Goal: Check status: Check status

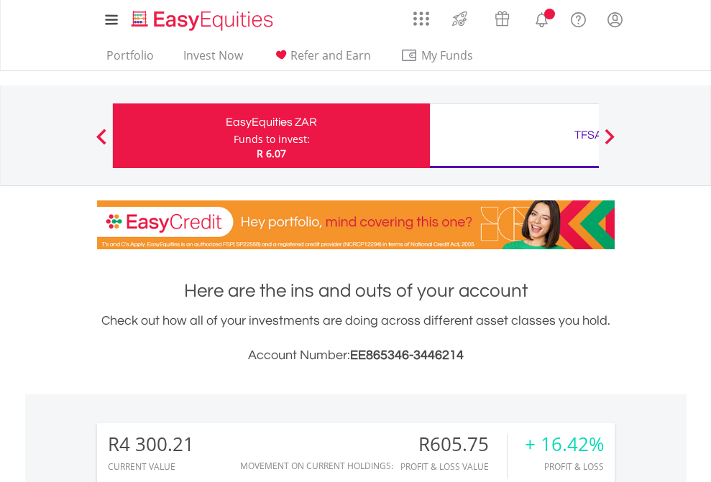
scroll to position [138, 226]
click at [234, 136] on div "Funds to invest:" at bounding box center [272, 139] width 76 height 14
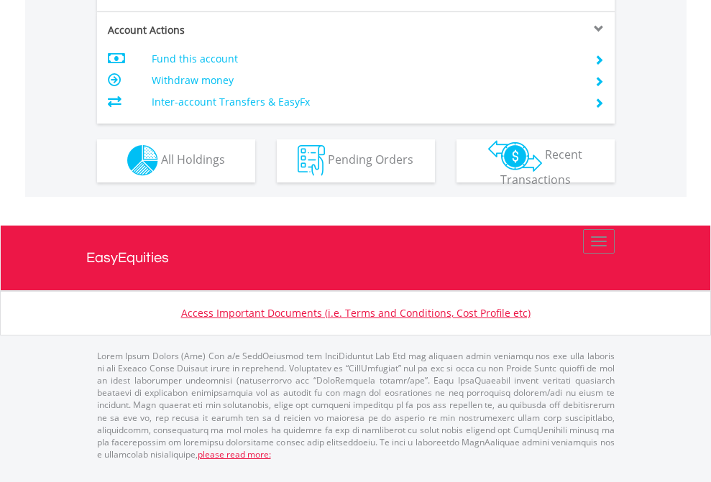
scroll to position [1226, 0]
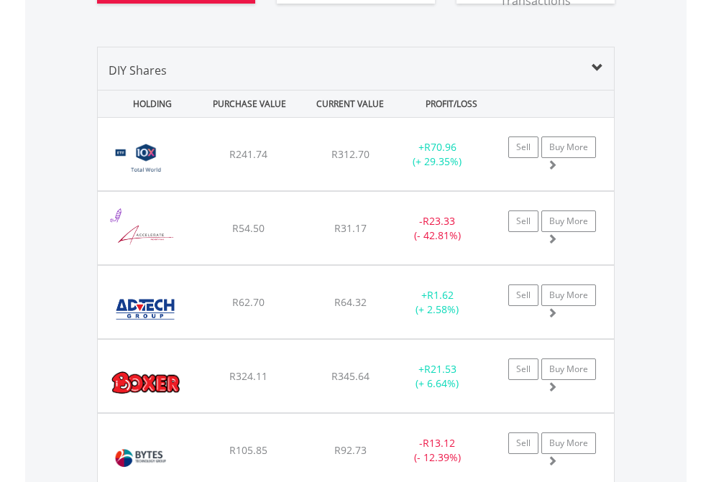
scroll to position [1657, 0]
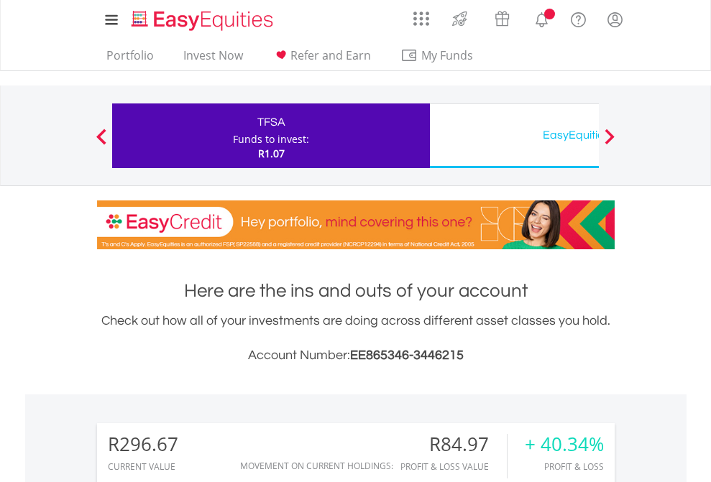
scroll to position [138, 226]
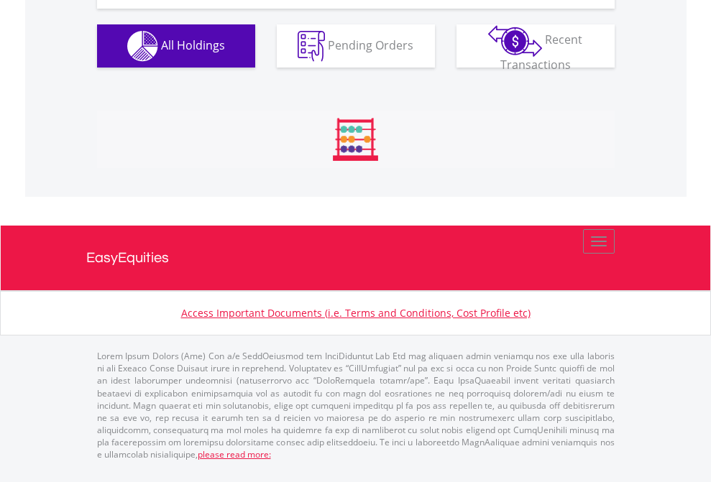
scroll to position [1628, 0]
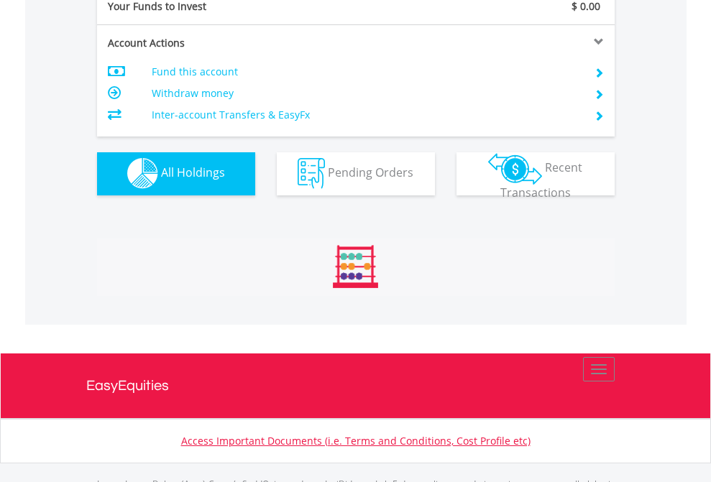
scroll to position [1424, 0]
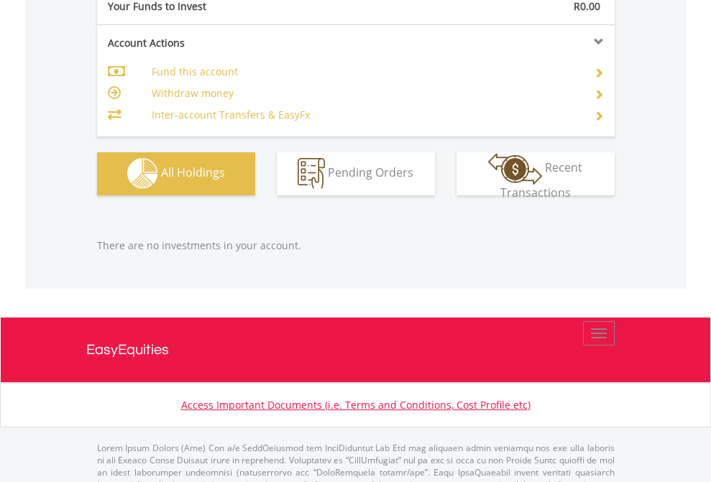
scroll to position [1424, 0]
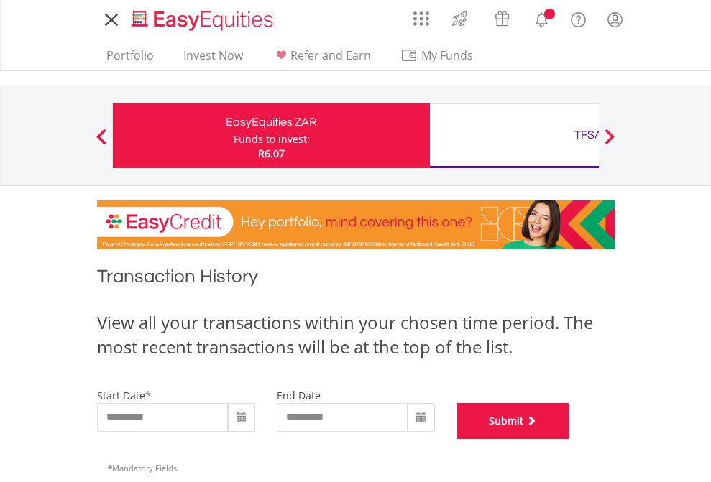
click at [570, 439] on button "Submit" at bounding box center [514, 421] width 114 height 36
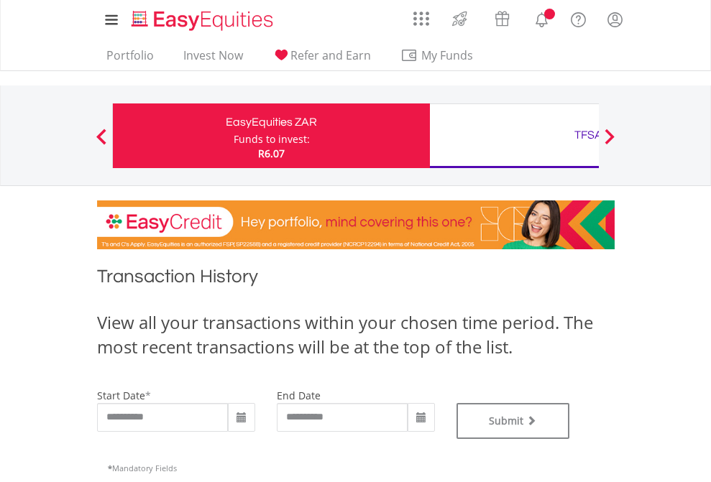
click at [514, 136] on div "TFSA" at bounding box center [589, 135] width 300 height 20
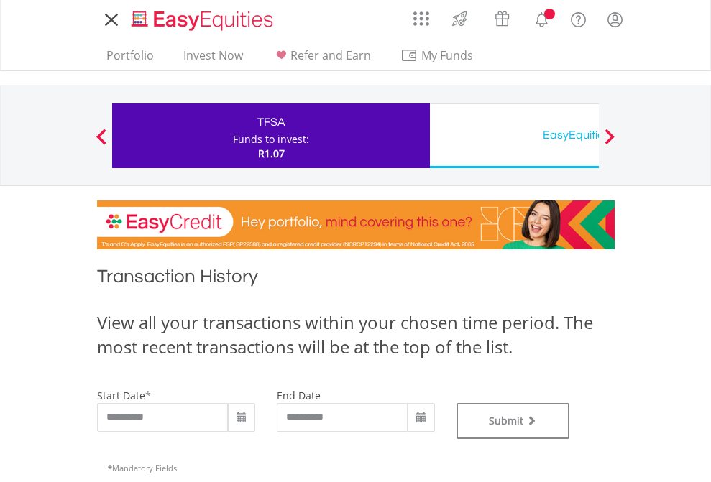
type input "**********"
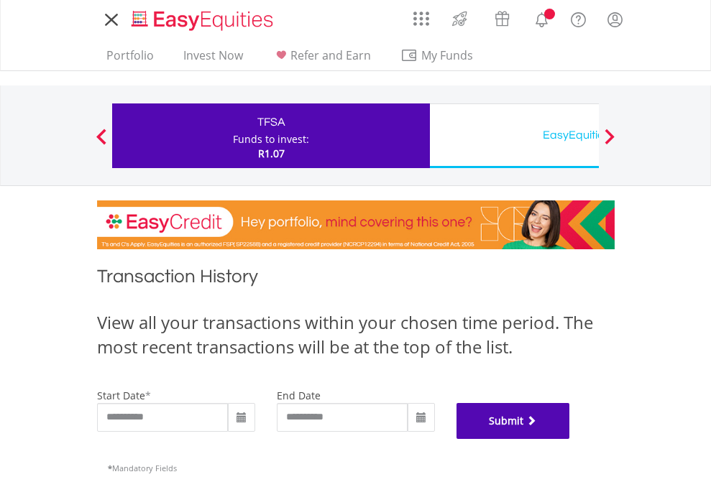
click at [570, 439] on button "Submit" at bounding box center [514, 421] width 114 height 36
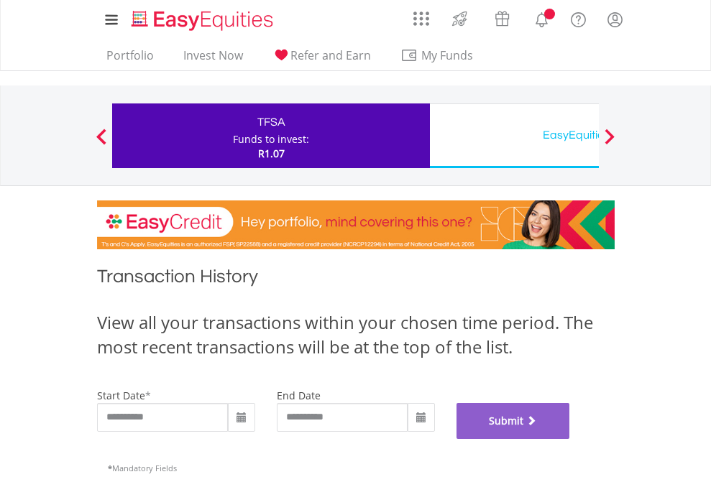
scroll to position [583, 0]
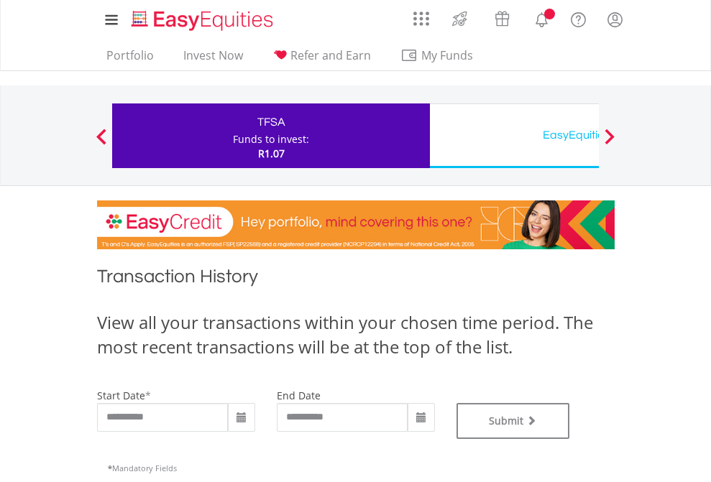
click at [514, 136] on div "EasyEquities USD" at bounding box center [589, 135] width 300 height 20
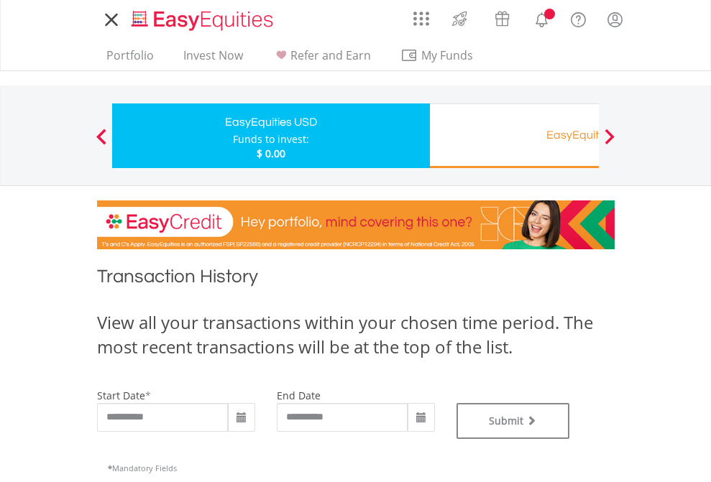
type input "**********"
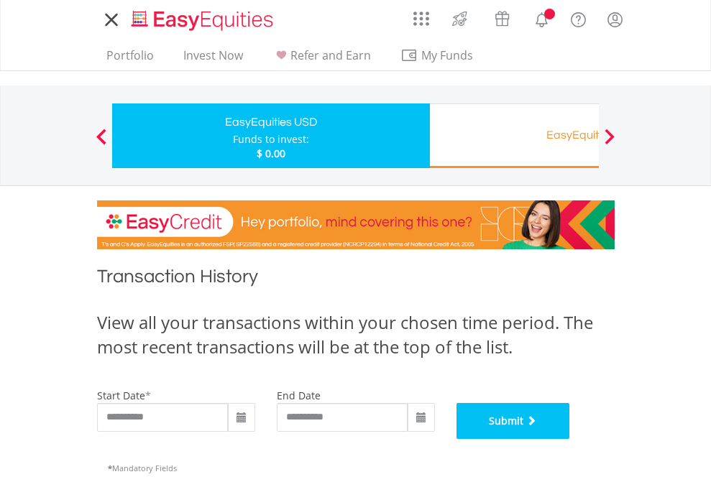
click at [570, 439] on button "Submit" at bounding box center [514, 421] width 114 height 36
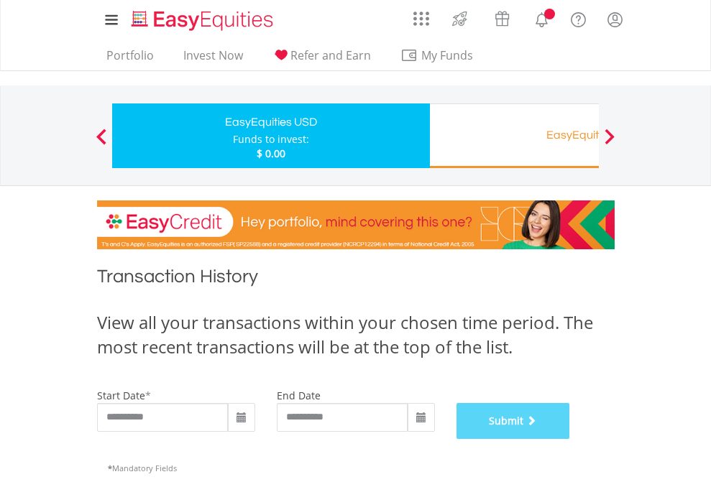
scroll to position [583, 0]
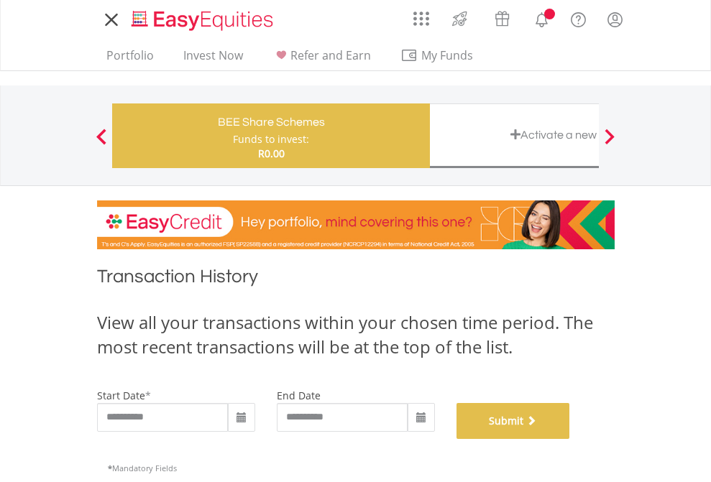
click at [570, 439] on button "Submit" at bounding box center [514, 421] width 114 height 36
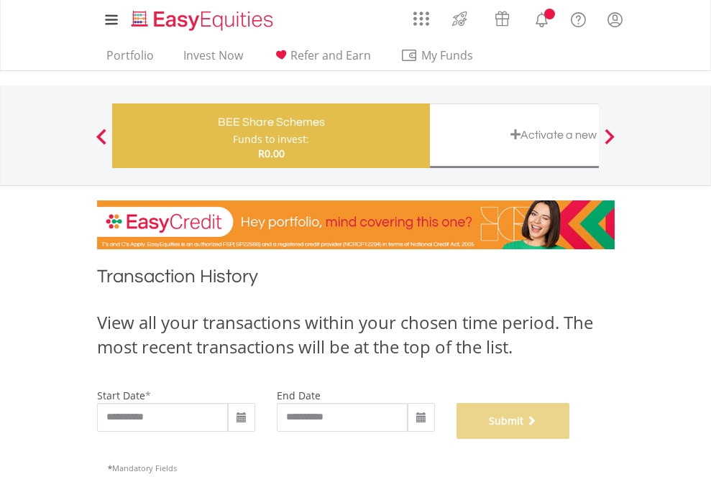
scroll to position [583, 0]
